Goal: Navigation & Orientation: Find specific page/section

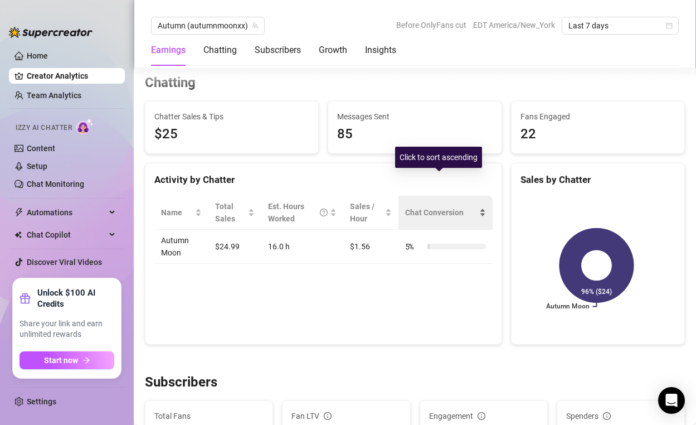
scroll to position [461, 0]
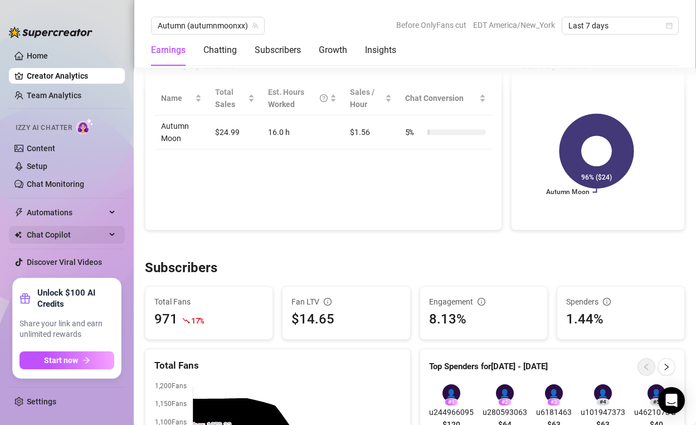
click at [103, 235] on span "Chat Copilot" at bounding box center [66, 235] width 79 height 18
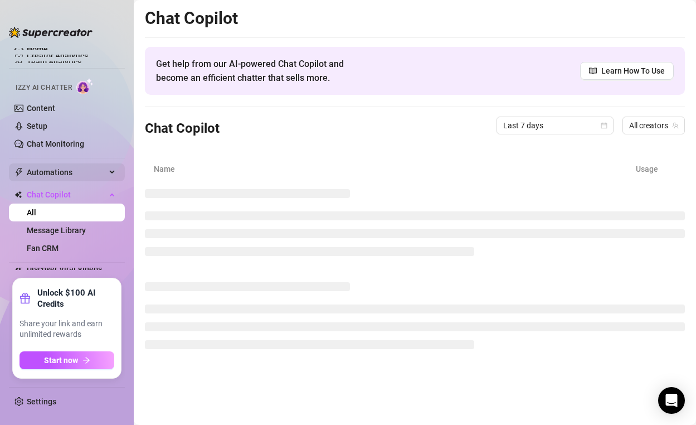
click at [109, 169] on div "Automations" at bounding box center [67, 172] width 116 height 18
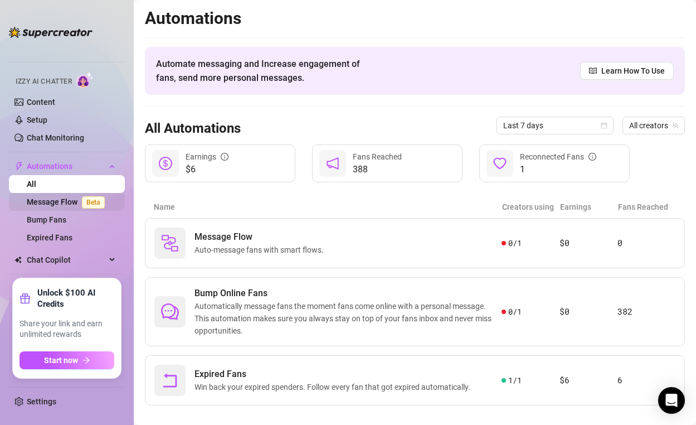
click at [100, 202] on span "Beta" at bounding box center [93, 202] width 23 height 12
